Goal: Find specific page/section: Find specific page/section

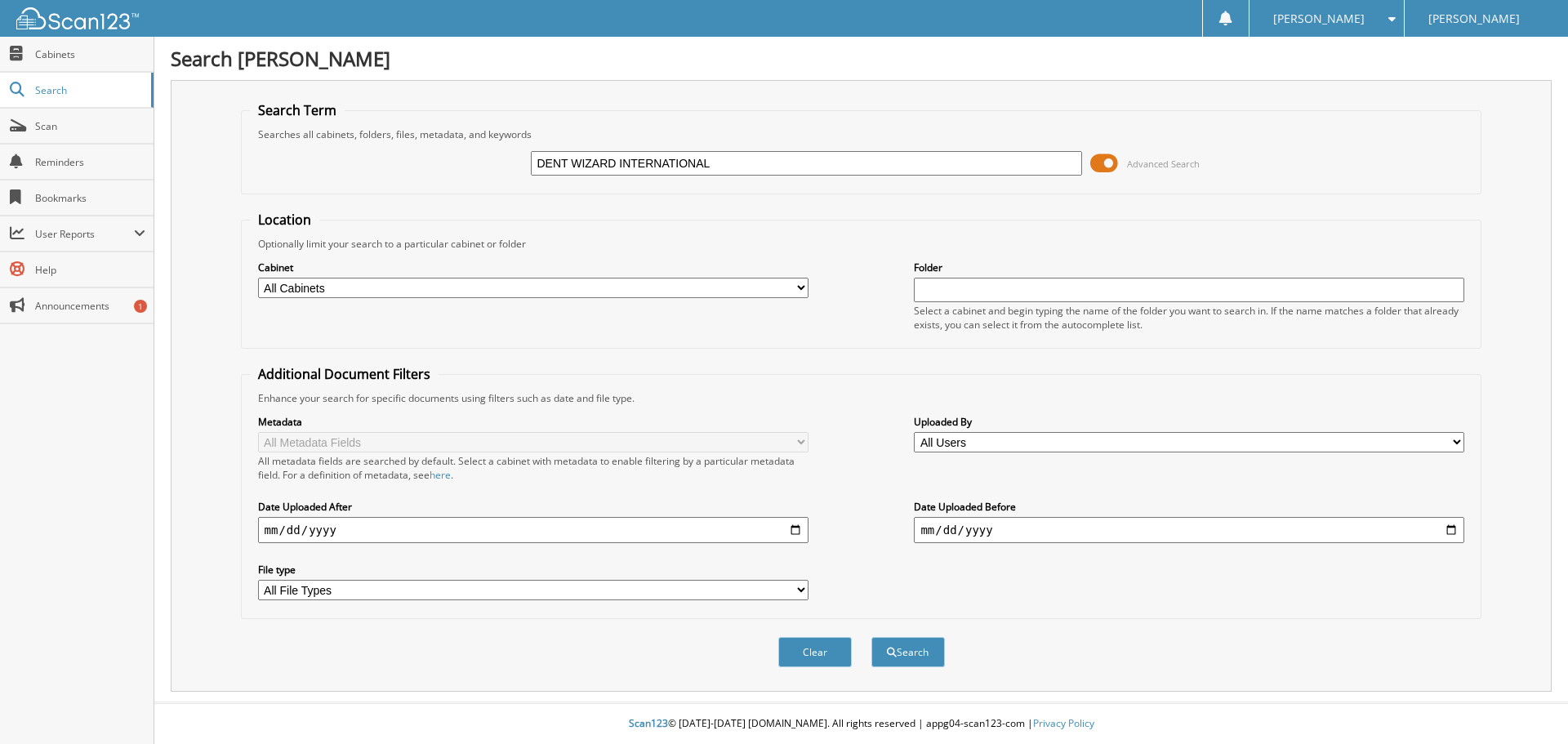
type input "DENT WIZARD INTERNATIONAL"
click at [872, 636] on button "Search" at bounding box center [908, 651] width 73 height 30
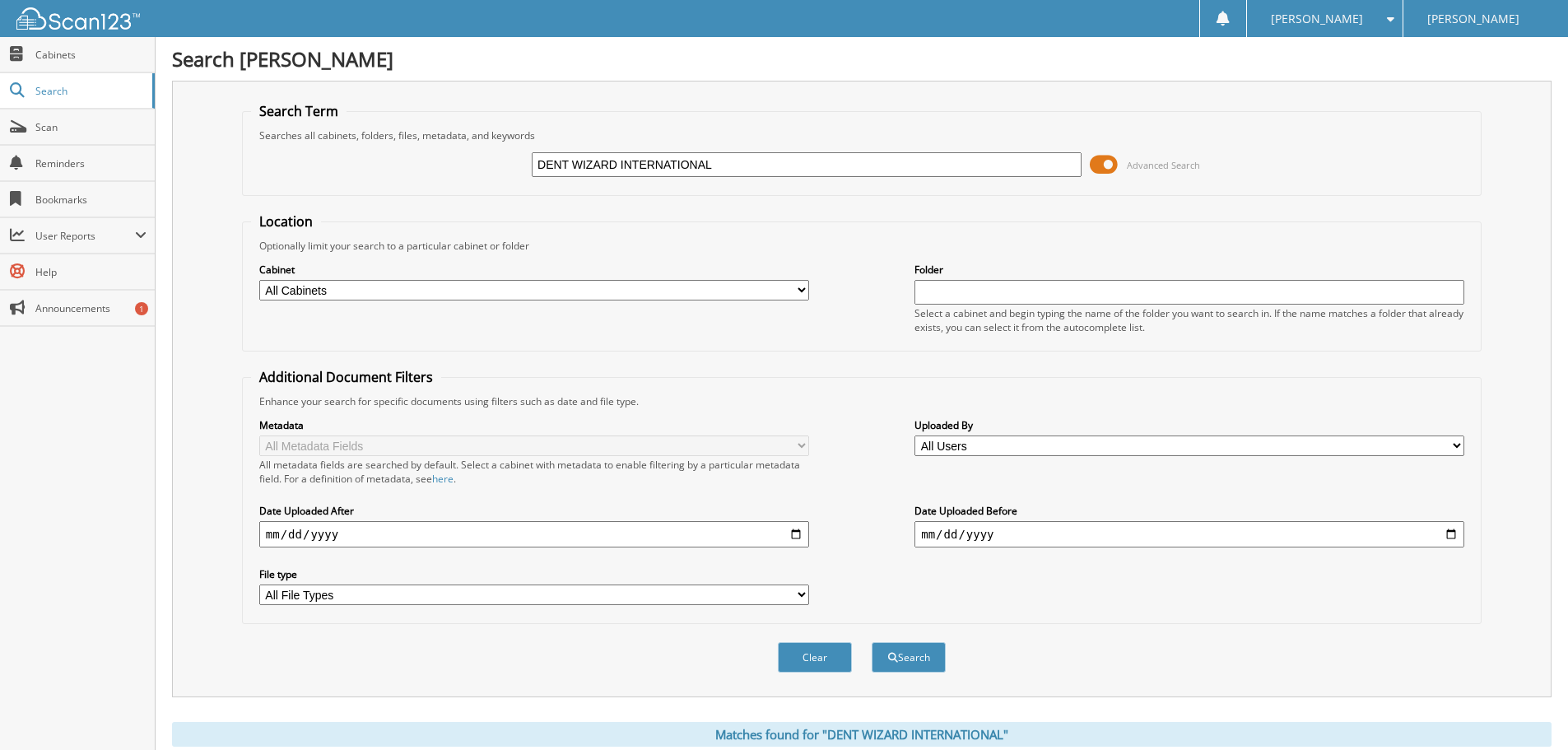
click at [587, 290] on select "All Cabinets ACCOUNTS PAYABLE CAR DEALS HR MOBILE SERVICE PARTS QUICK LANE" at bounding box center [534, 290] width 550 height 21
click at [607, 277] on div "Cabinet All Cabinets ACCOUNTS PAYABLE CAR DEALS HR MOBILE SERVICE PARTS QUICK L…" at bounding box center [534, 281] width 550 height 41
click at [405, 303] on div "Cabinet All Cabinets ACCOUNTS PAYABLE CAR DEALS HR MOBILE SERVICE PARTS" at bounding box center [861, 297] width 1221 height 89
click at [405, 302] on div "Cabinet All Cabinets ACCOUNTS PAYABLE CAR DEALS HR MOBILE SERVICE PARTS" at bounding box center [861, 297] width 1221 height 89
click at [405, 297] on select "All Cabinets ACCOUNTS PAYABLE CAR DEALS HR MOBILE SERVICE PARTS QUICK LANE" at bounding box center [534, 290] width 550 height 21
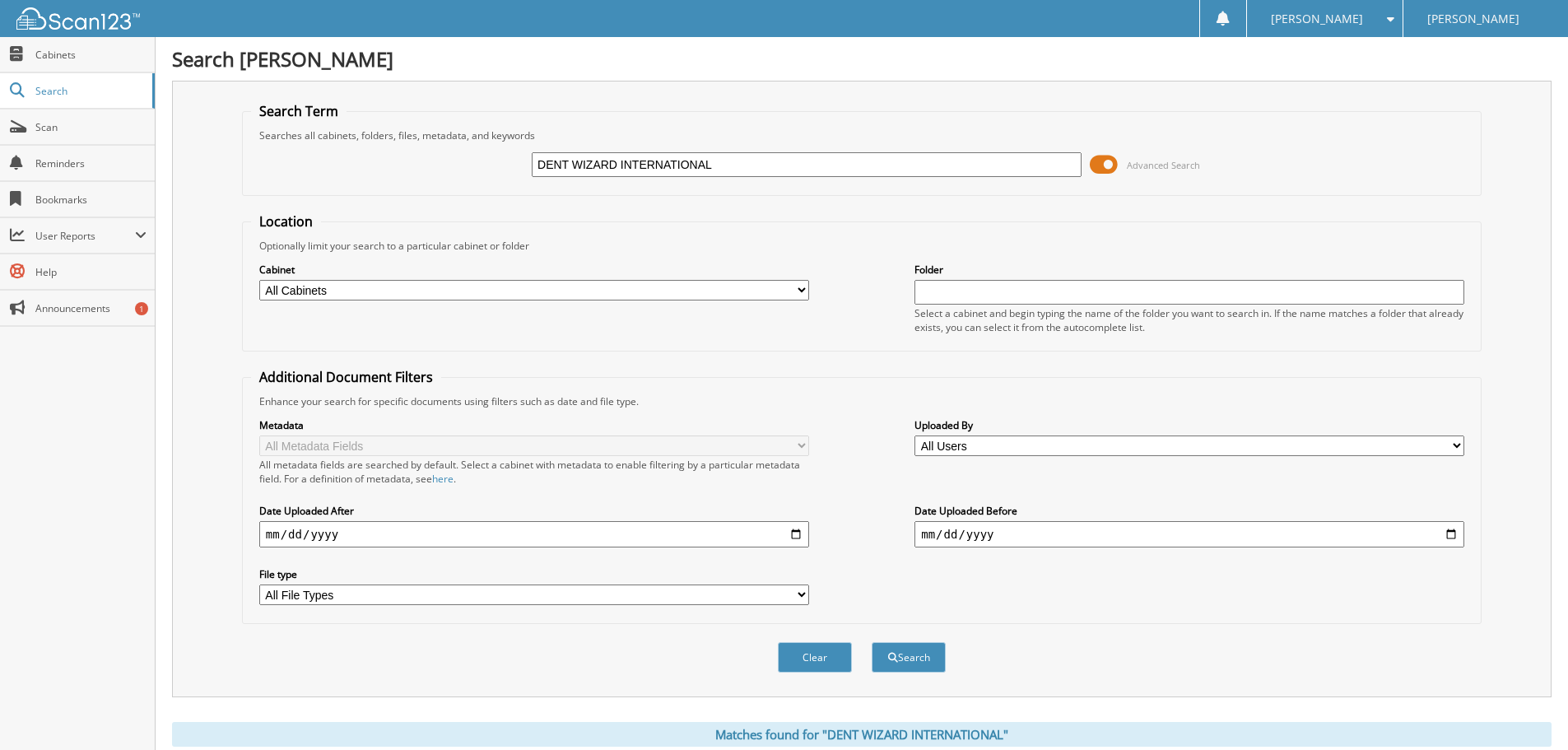
select select "21868"
click at [259, 280] on select "All Cabinets ACCOUNTS PAYABLE CAR DEALS HR MOBILE SERVICE PARTS QUICK LANE" at bounding box center [534, 290] width 550 height 21
click at [921, 661] on button "Search" at bounding box center [908, 656] width 74 height 30
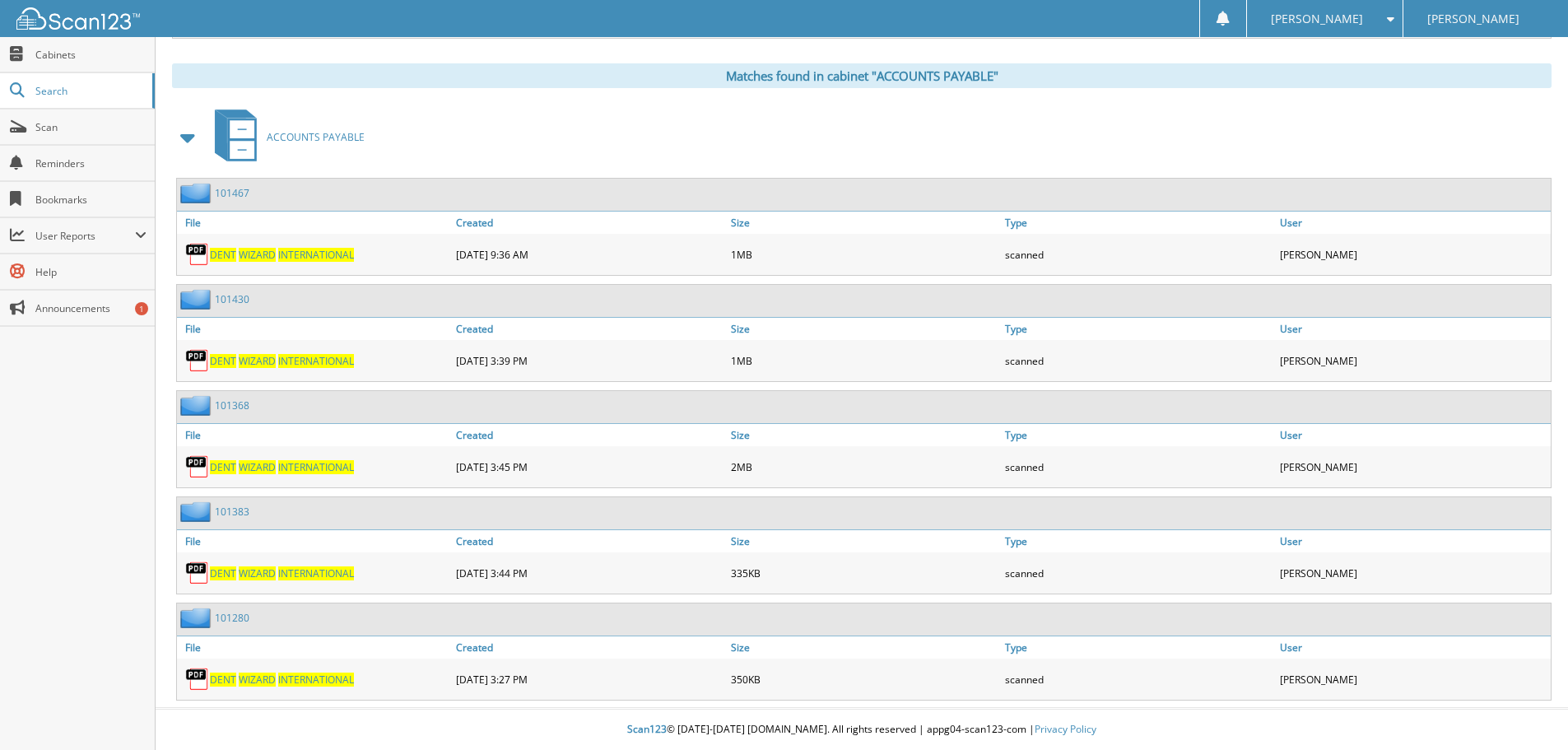
scroll to position [659, 0]
click at [149, 49] on body "Amaya N. Settings Logout Paul Clark Ford Close Cabinets Search Scan" at bounding box center [784, 46] width 1568 height 1408
click at [134, 60] on span "Cabinets" at bounding box center [91, 55] width 111 height 14
